Goal: Task Accomplishment & Management: Manage account settings

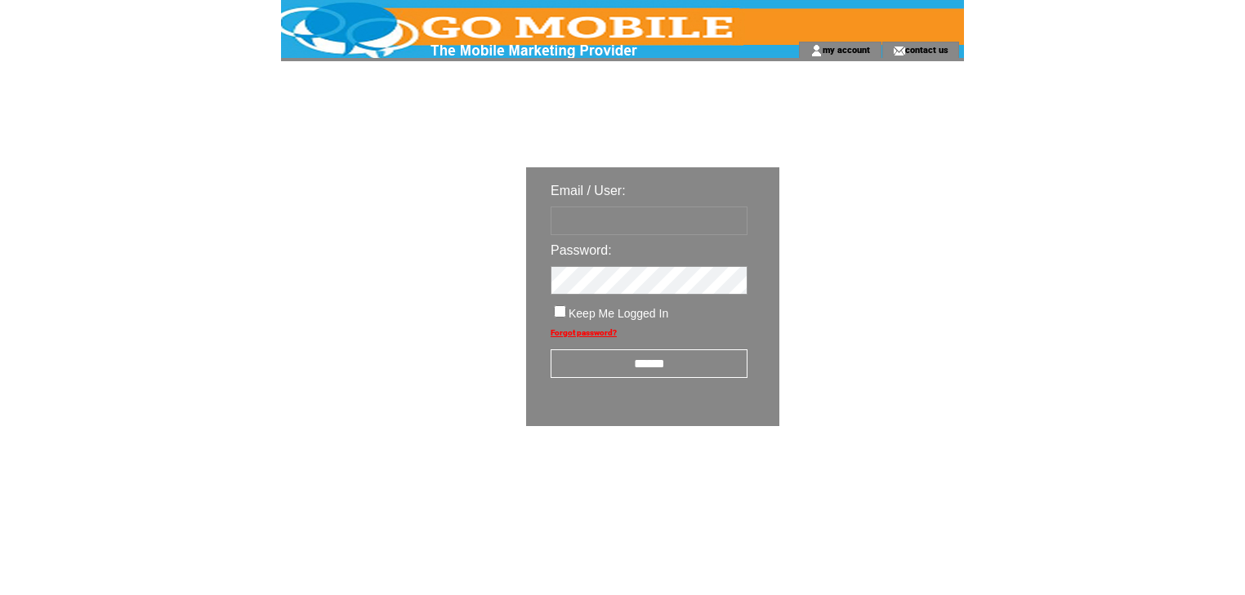
type input "********"
click at [636, 365] on input "******" at bounding box center [648, 364] width 197 height 29
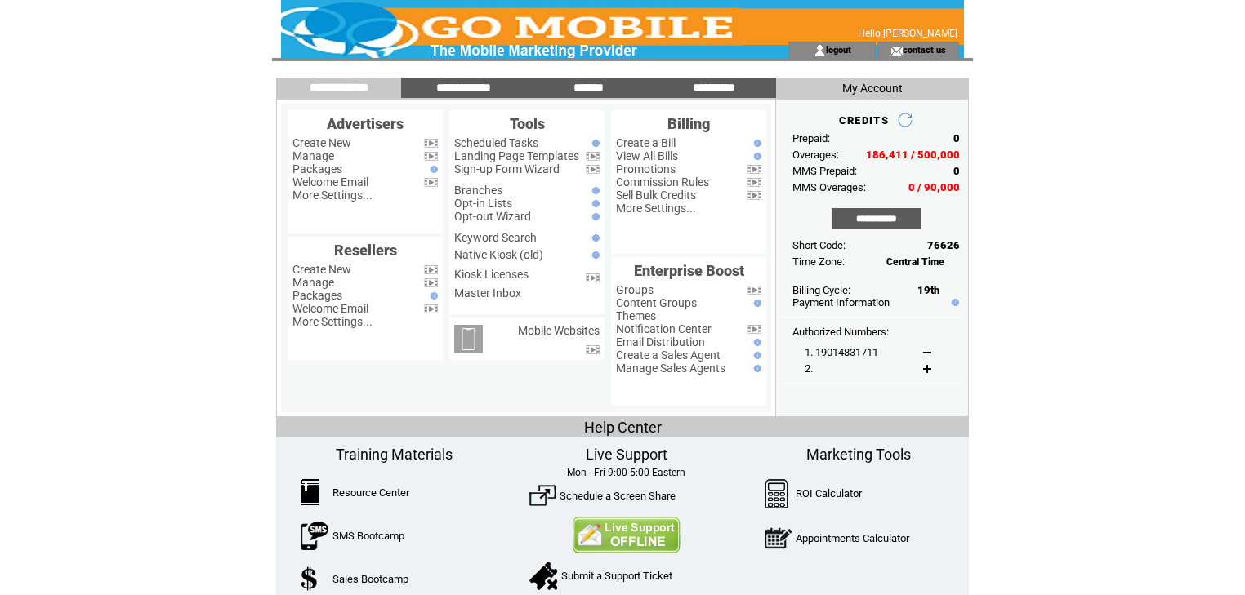
click at [1120, 94] on html "**********" at bounding box center [622, 297] width 1245 height 595
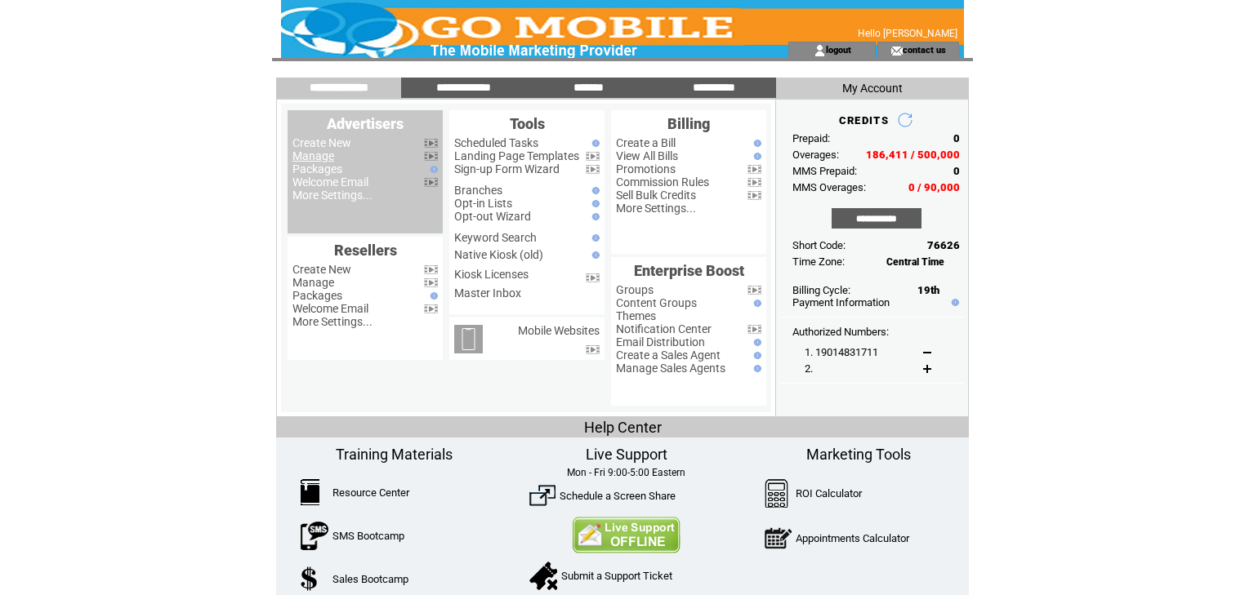
click at [320, 156] on link "Manage" at bounding box center [313, 155] width 42 height 13
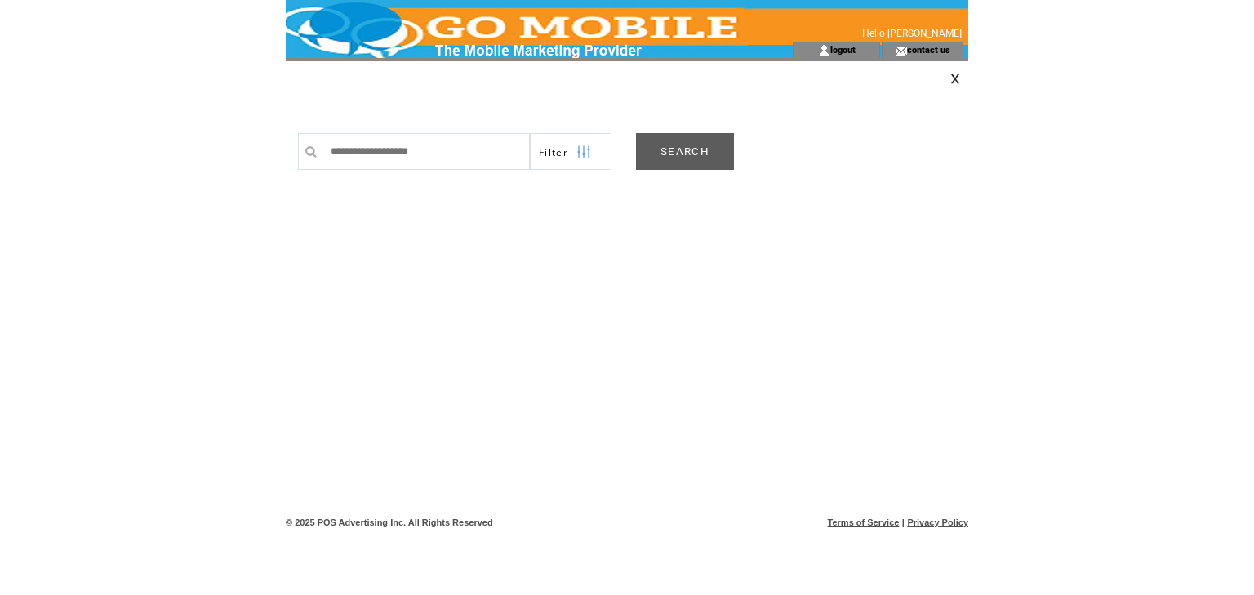
click at [686, 149] on link "SEARCH" at bounding box center [685, 151] width 98 height 37
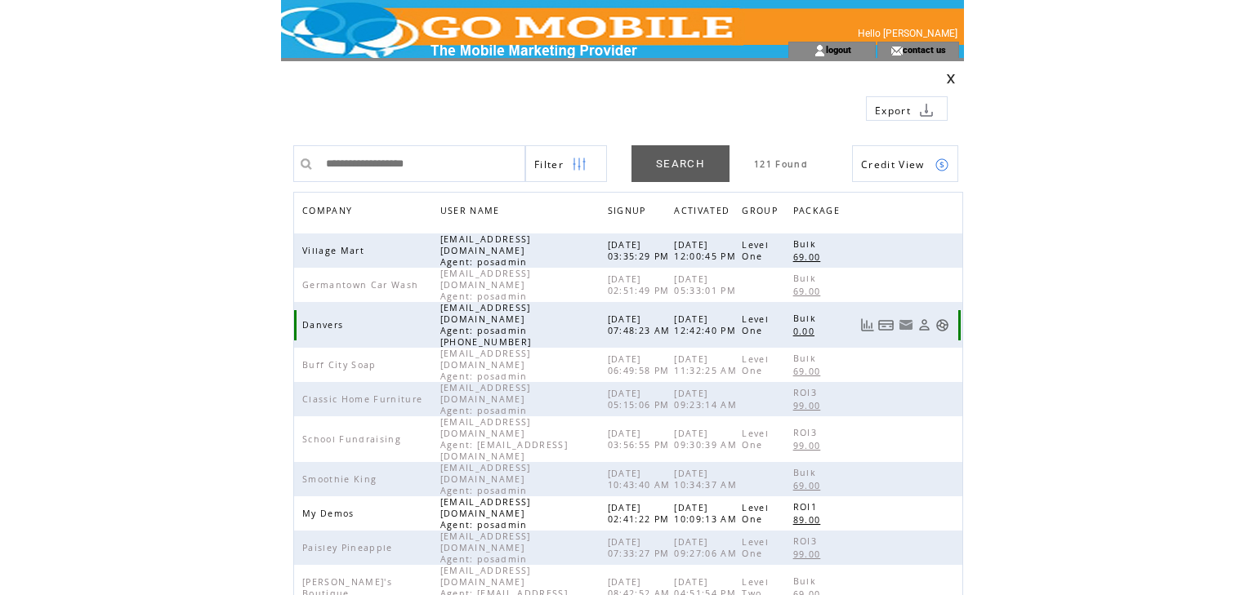
click at [942, 319] on link at bounding box center [942, 326] width 14 height 14
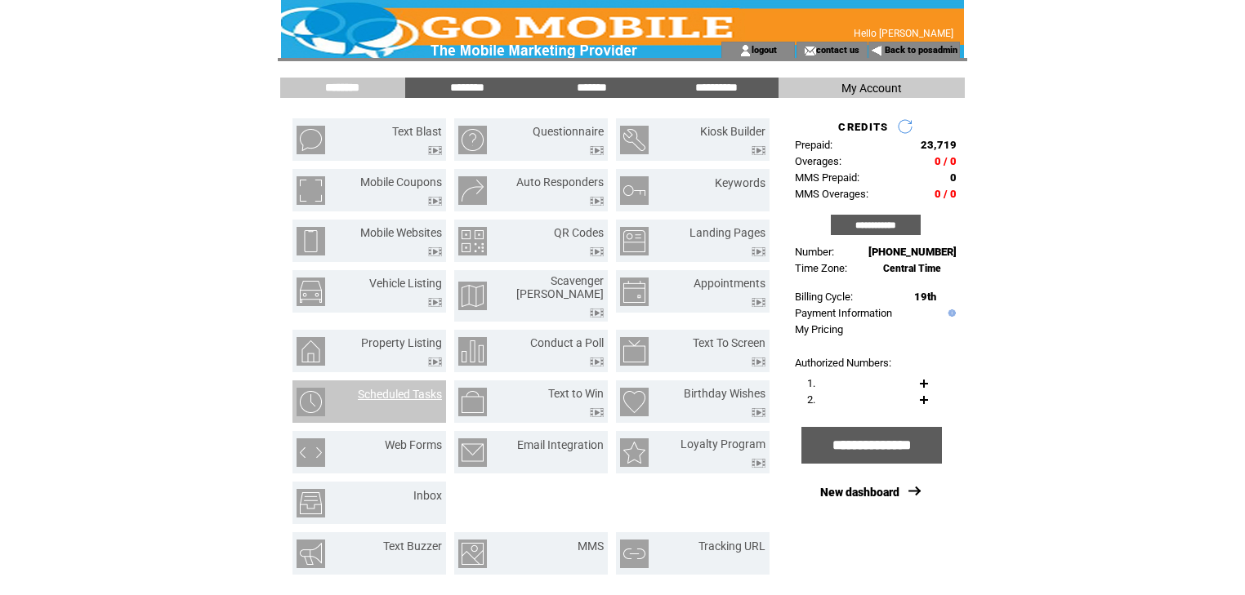
click at [420, 388] on link "Scheduled Tasks" at bounding box center [400, 394] width 84 height 13
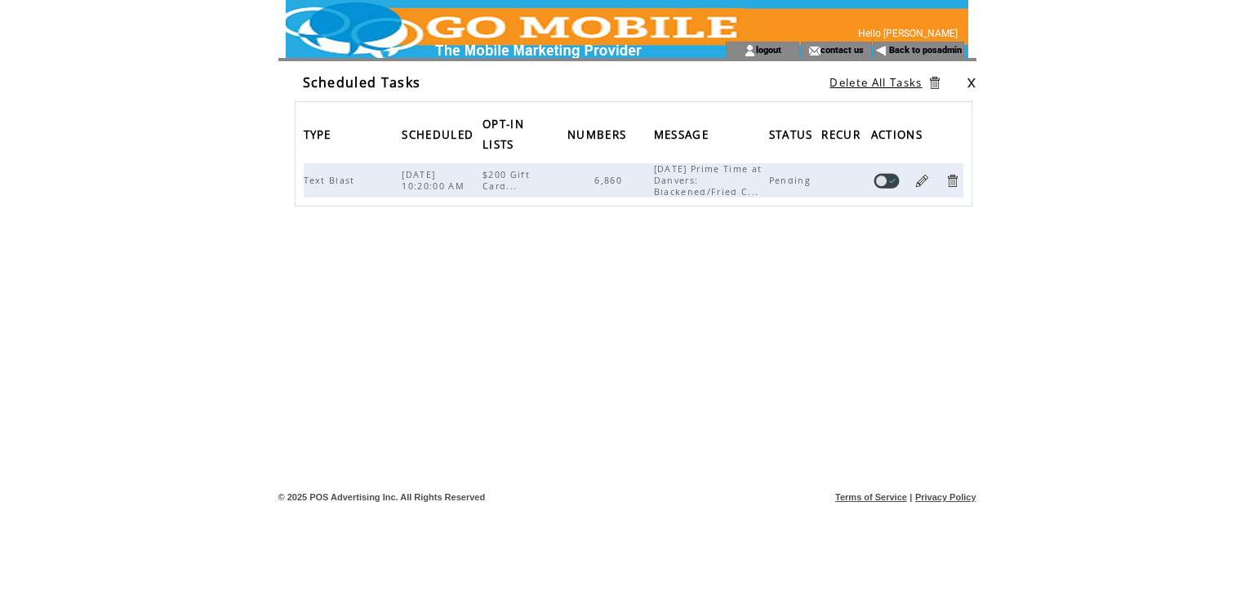
click at [970, 78] on link at bounding box center [972, 83] width 10 height 11
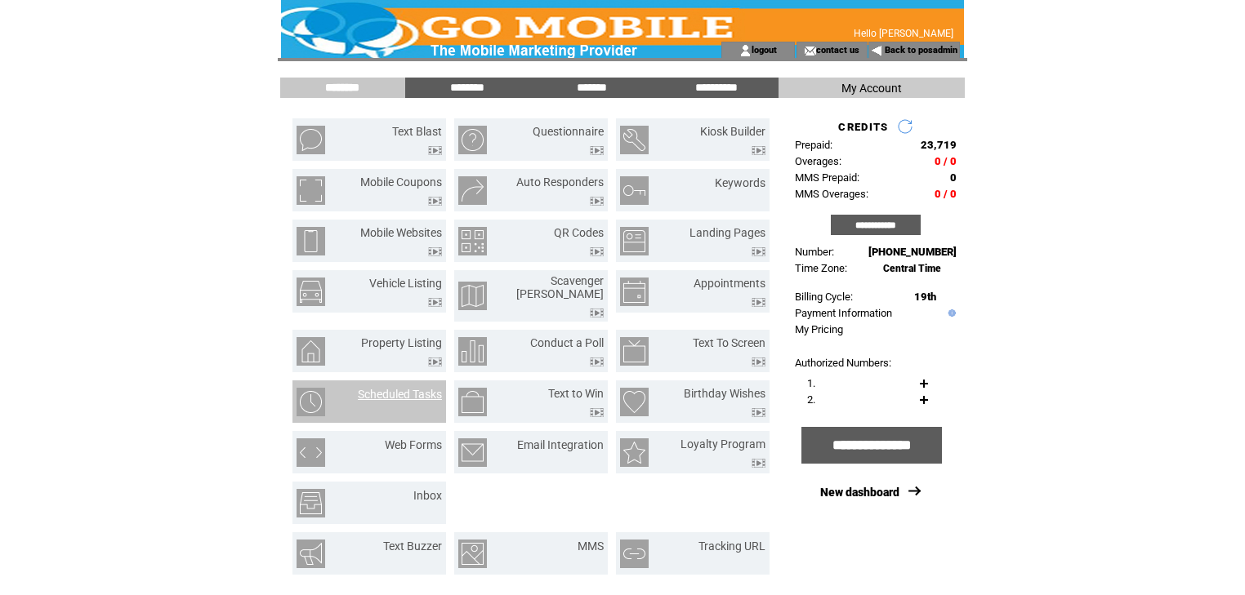
click at [418, 388] on link "Scheduled Tasks" at bounding box center [400, 394] width 84 height 13
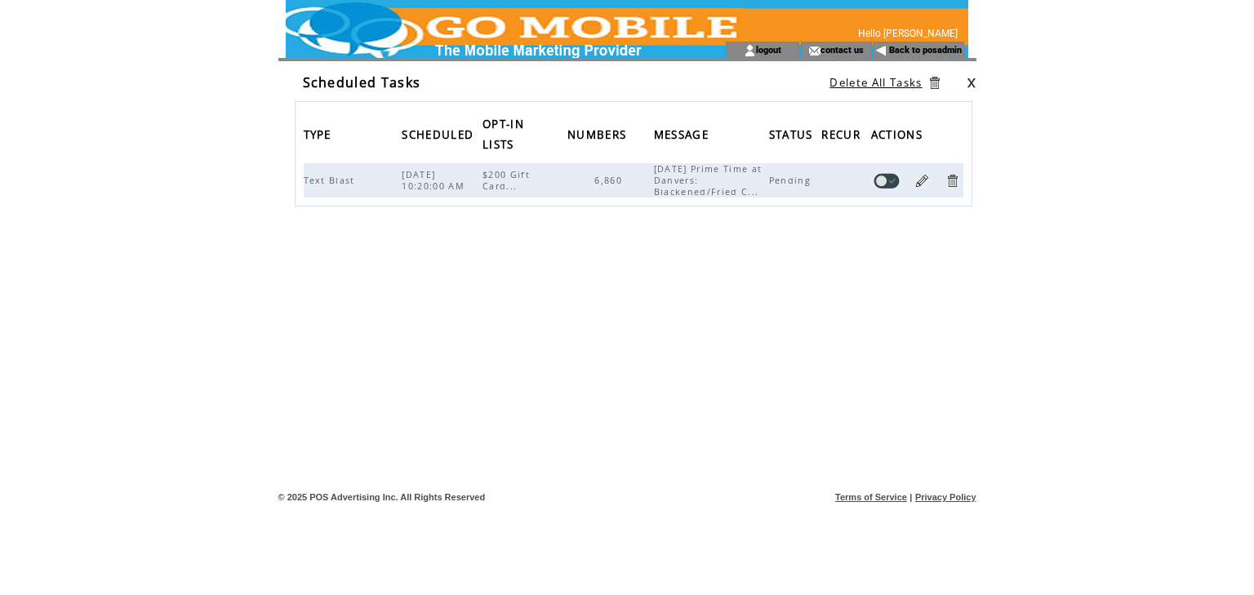
click at [969, 82] on link at bounding box center [972, 83] width 10 height 11
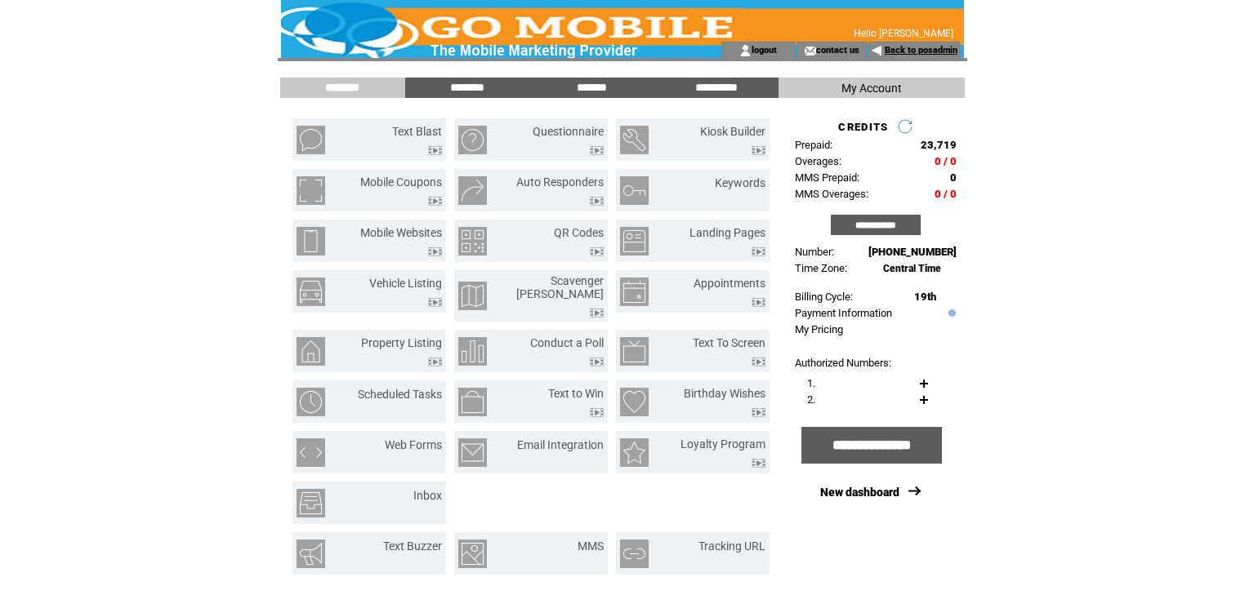
click at [902, 47] on link "Back to posadmin" at bounding box center [920, 50] width 73 height 11
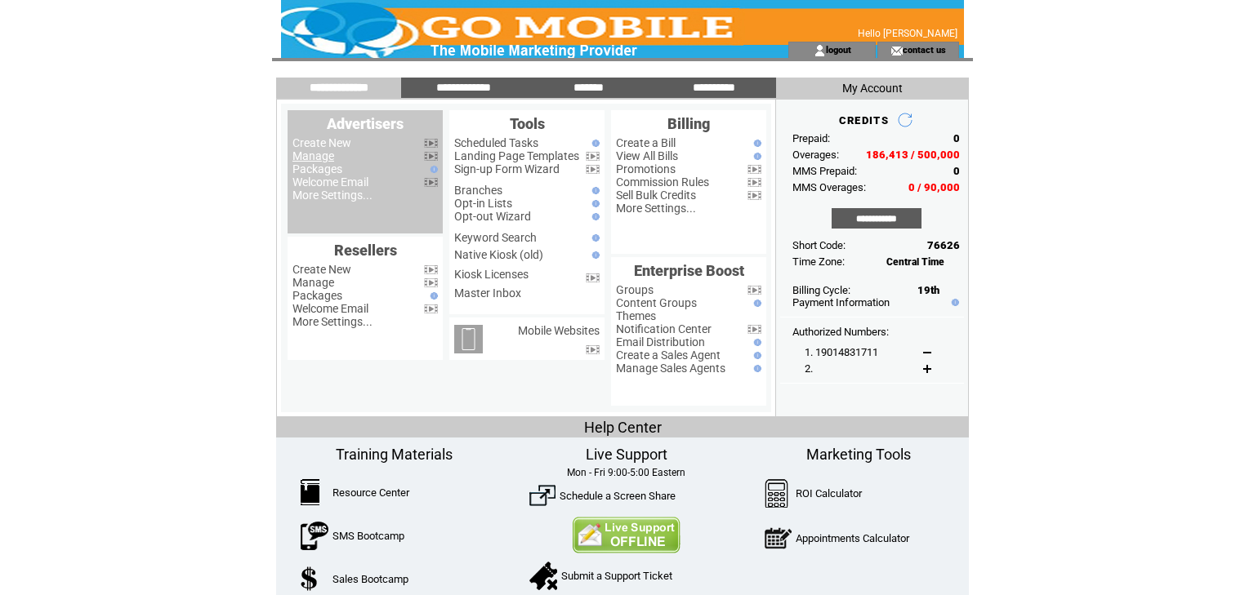
click at [317, 158] on link "Manage" at bounding box center [313, 155] width 42 height 13
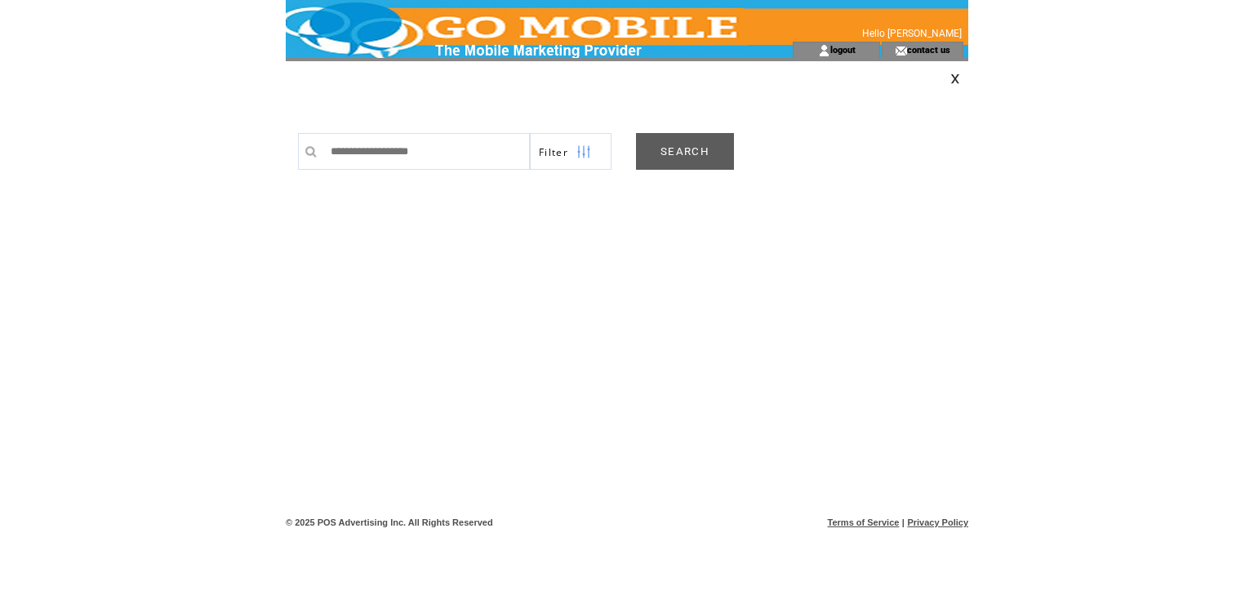
click at [692, 155] on link "SEARCH" at bounding box center [685, 151] width 98 height 37
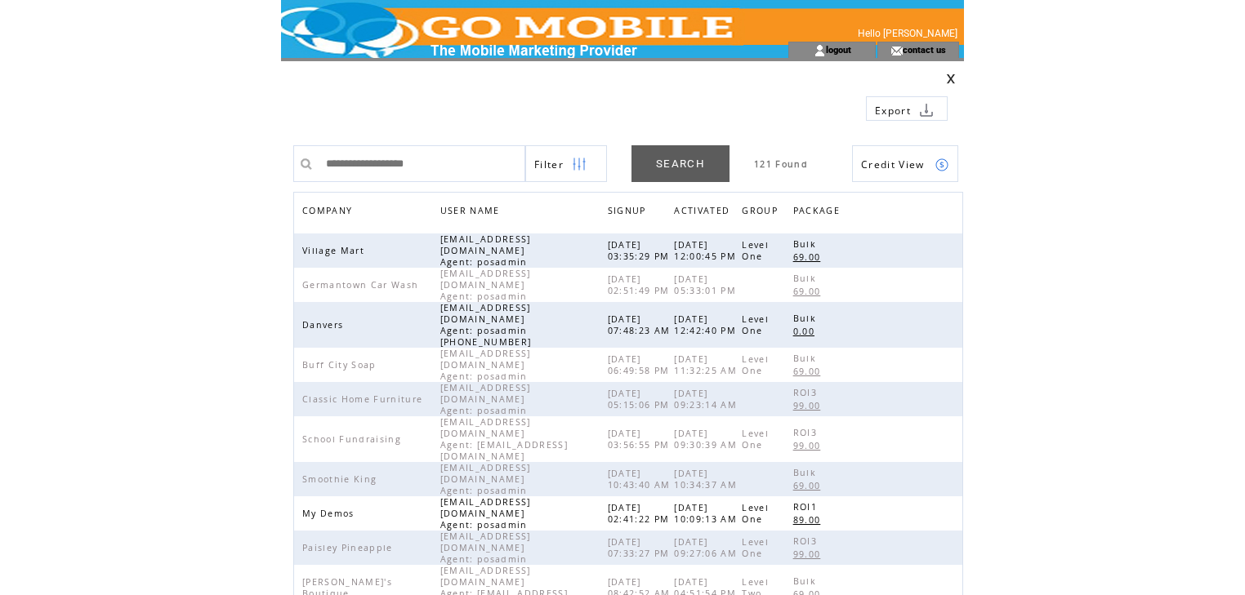
click at [324, 209] on span "COMPANY" at bounding box center [329, 213] width 54 height 24
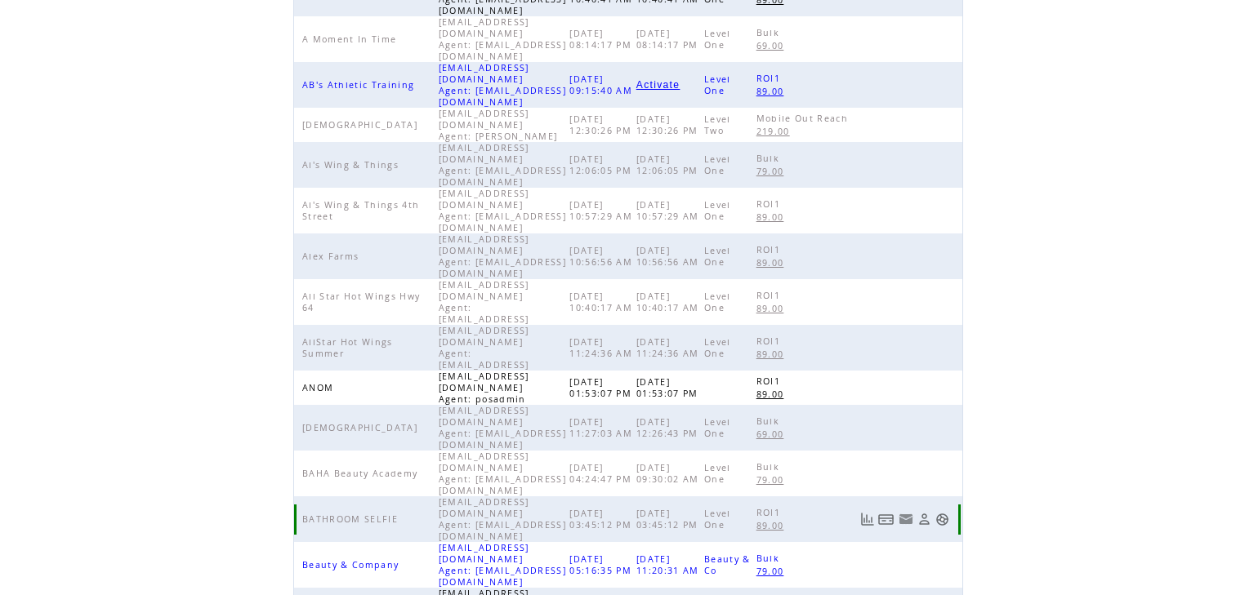
scroll to position [377, 0]
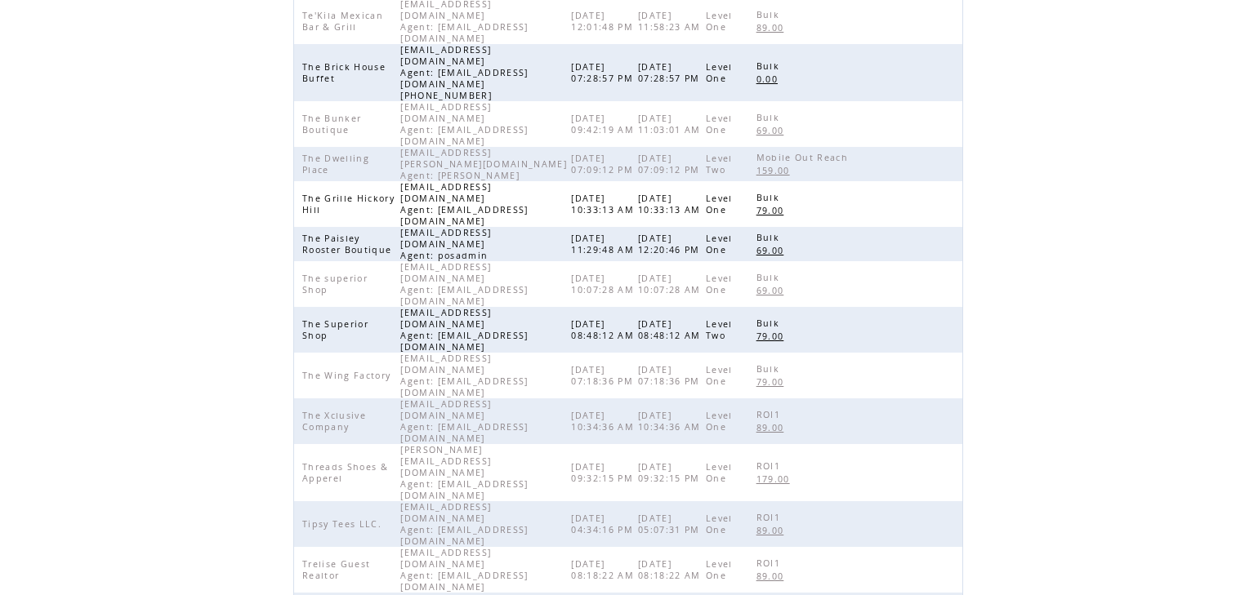
scroll to position [247, 0]
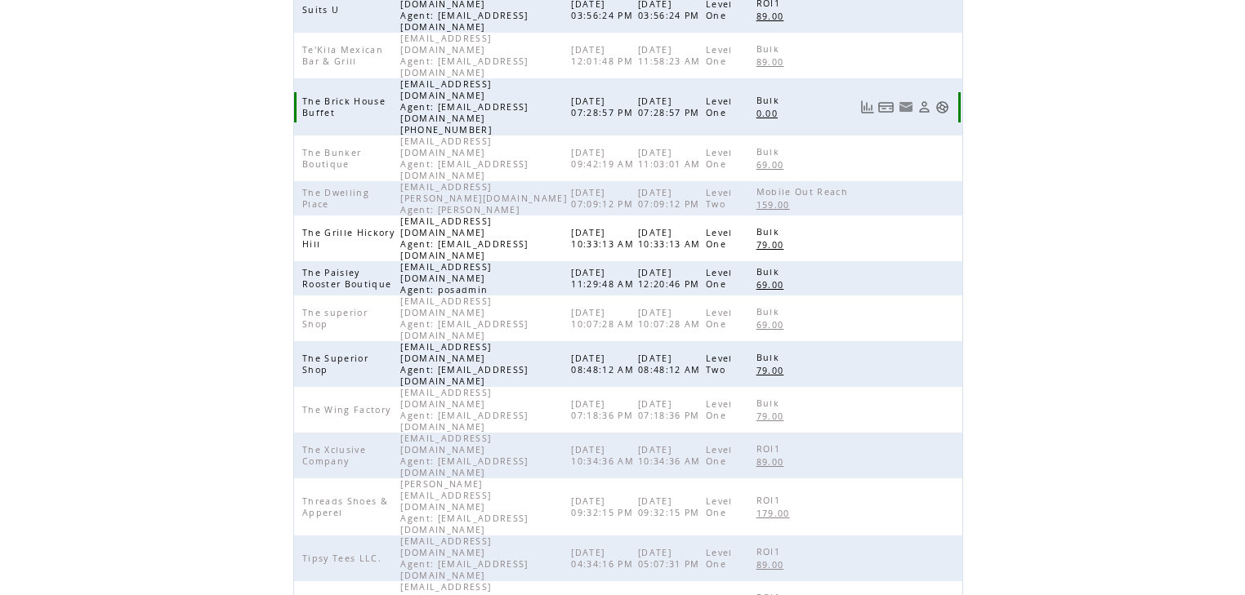
click at [944, 100] on link at bounding box center [942, 107] width 14 height 14
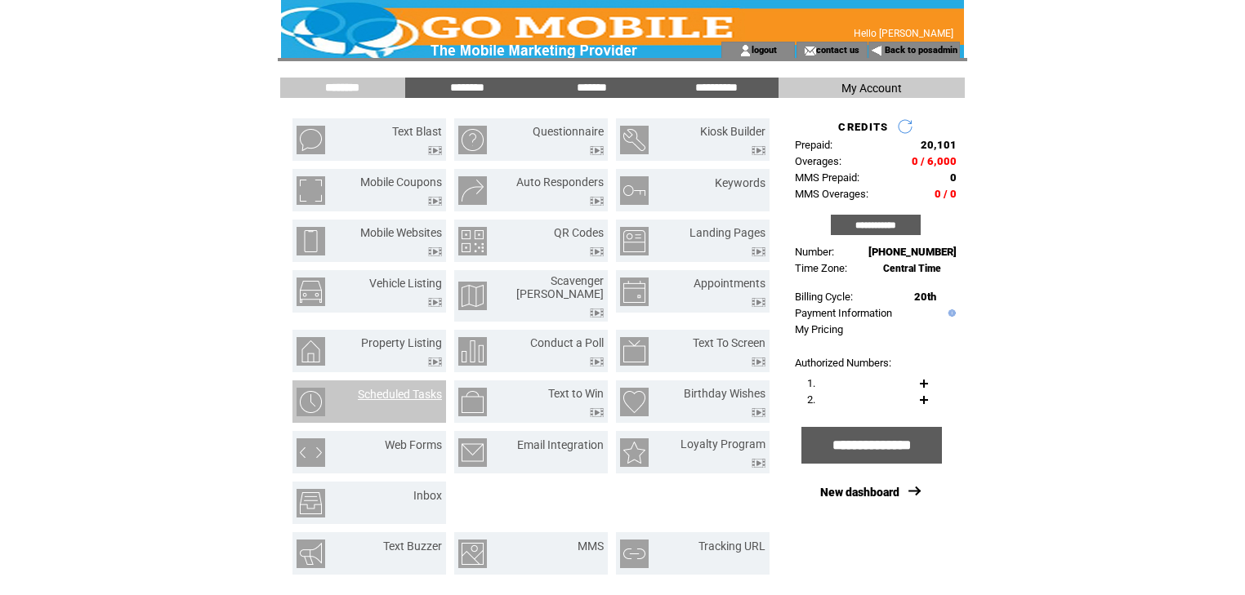
click at [418, 388] on link "Scheduled Tasks" at bounding box center [400, 394] width 84 height 13
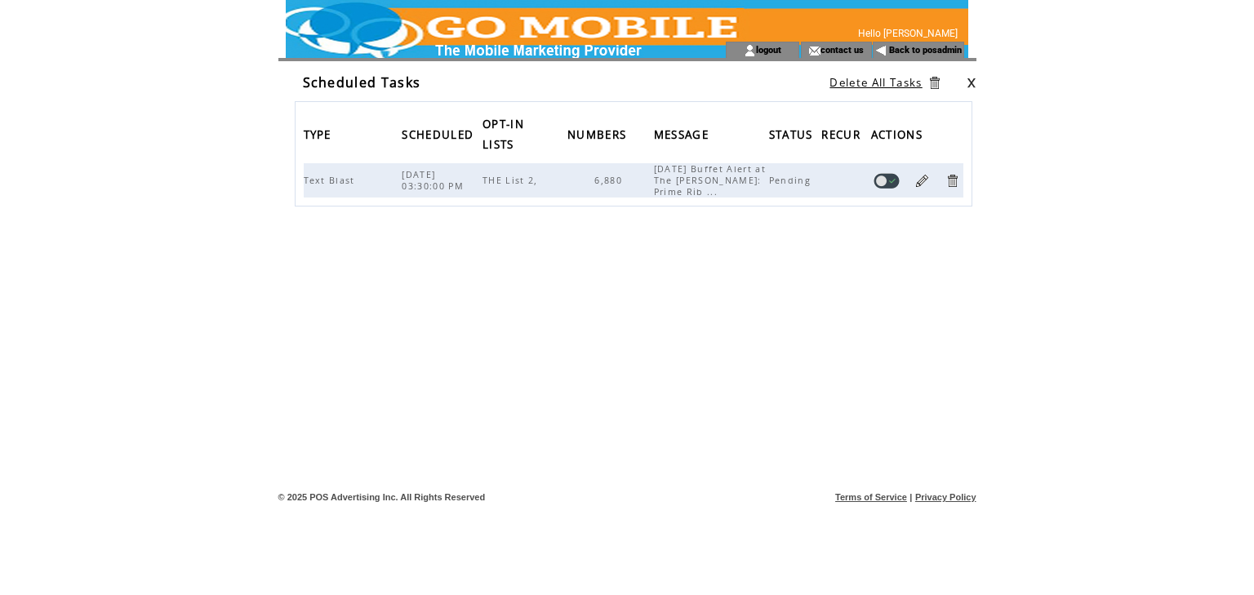
click at [973, 82] on link at bounding box center [972, 83] width 10 height 11
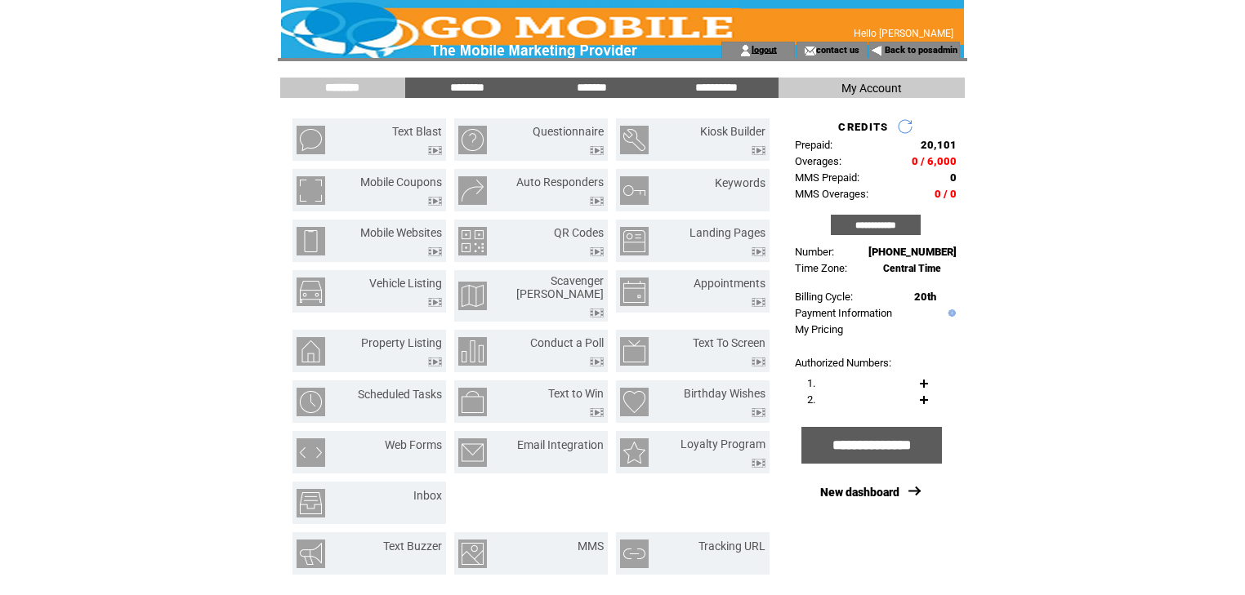
click at [766, 51] on link "logout" at bounding box center [763, 49] width 25 height 11
